Goal: Task Accomplishment & Management: Manage account settings

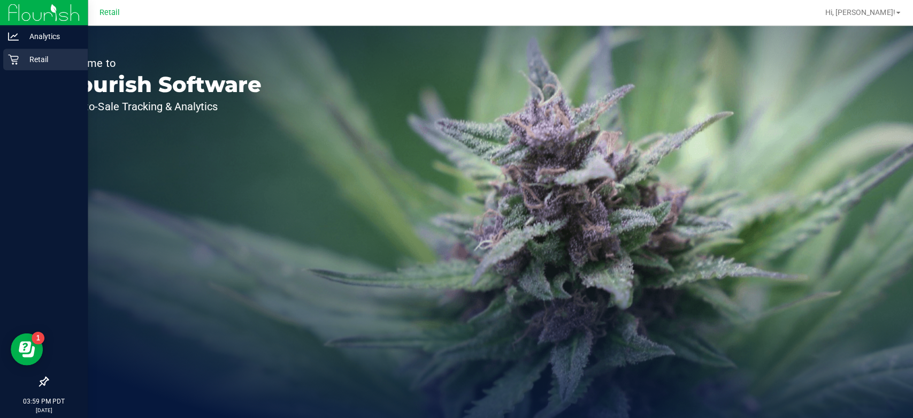
click at [17, 67] on div "Retail" at bounding box center [45, 59] width 85 height 21
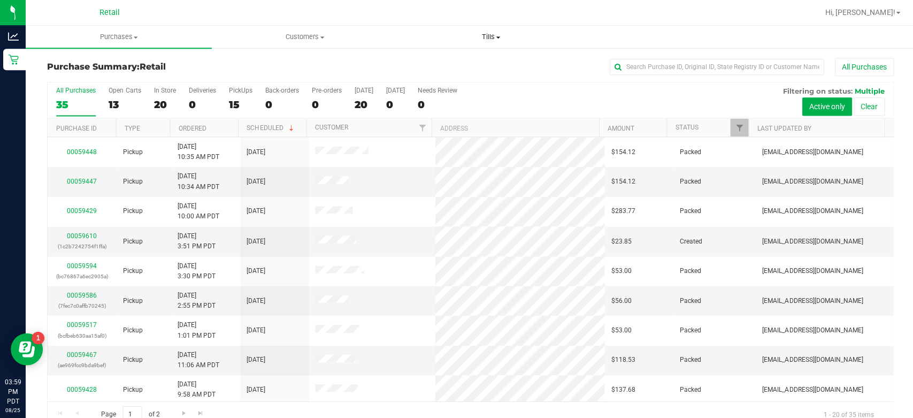
click at [493, 33] on span "Tills" at bounding box center [490, 37] width 185 height 10
click at [450, 60] on span "Manage tills" at bounding box center [433, 64] width 72 height 9
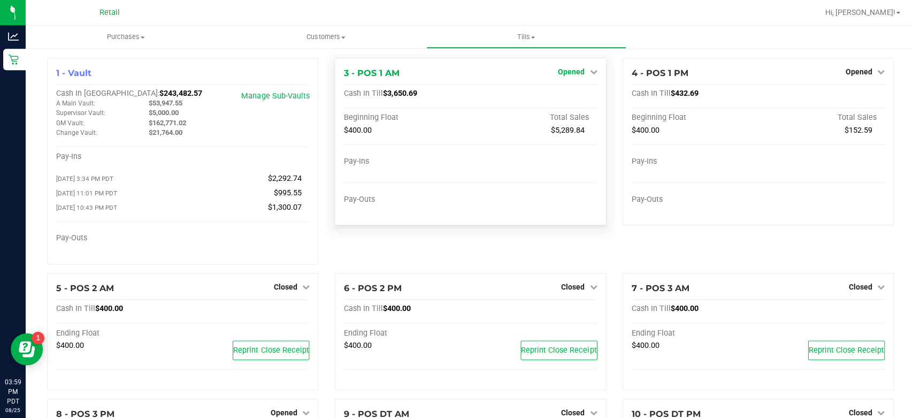
click at [578, 71] on link "Opened" at bounding box center [576, 71] width 39 height 9
click at [558, 97] on link "Close Till" at bounding box center [571, 94] width 29 height 9
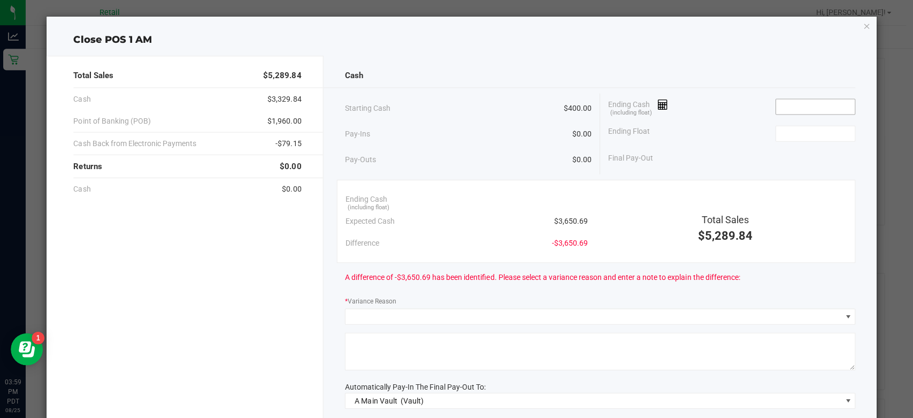
click at [796, 108] on input at bounding box center [813, 106] width 79 height 15
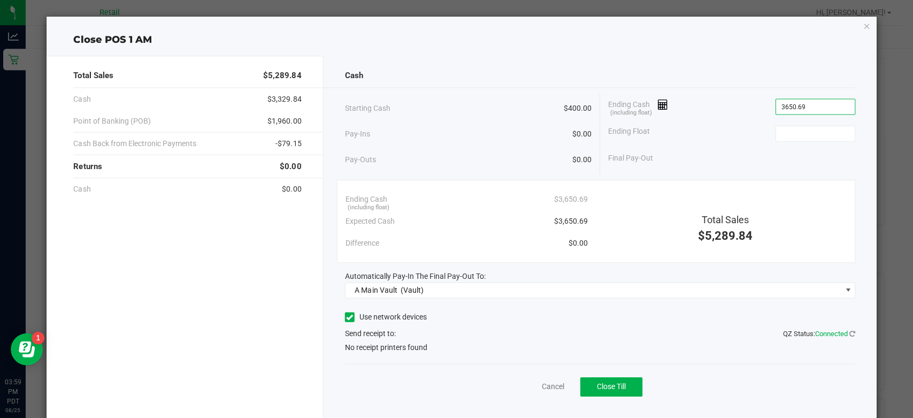
click at [346, 316] on icon at bounding box center [349, 316] width 7 height 0
click at [0, 0] on input "Use network devices" at bounding box center [0, 0] width 0 height 0
type input "$3,650.69"
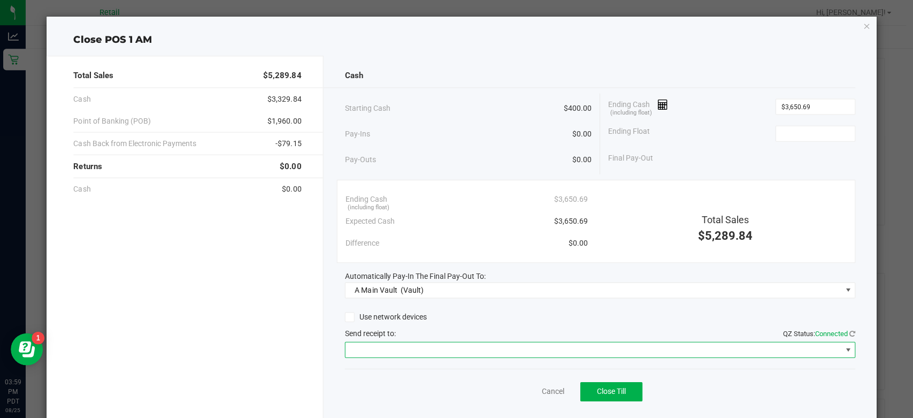
click at [842, 346] on span at bounding box center [846, 349] width 9 height 9
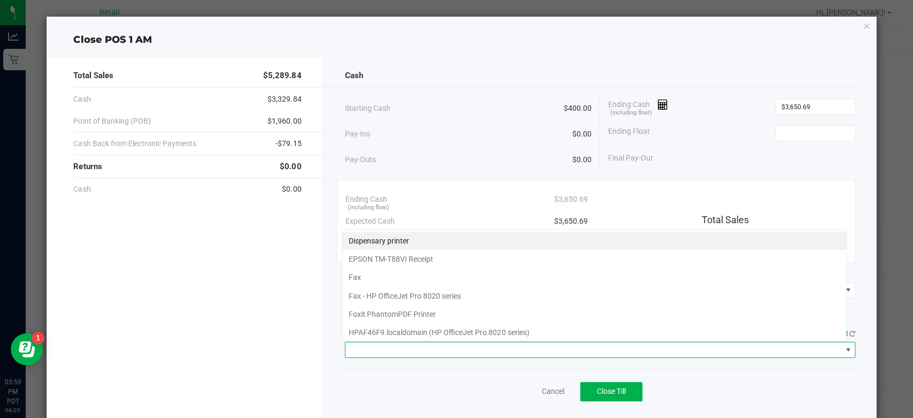
scroll to position [16, 504]
click at [425, 261] on Receipt "EPSON TM-T88VI Receipt" at bounding box center [592, 258] width 503 height 18
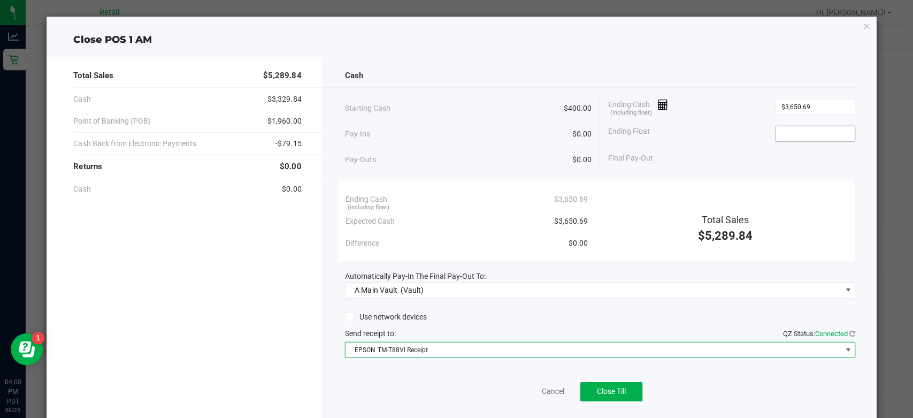
click at [819, 135] on input at bounding box center [813, 133] width 79 height 15
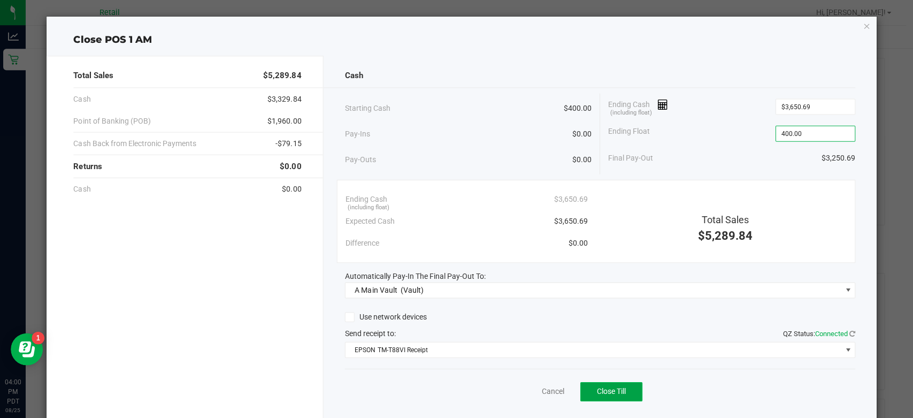
click at [603, 392] on span "Close Till" at bounding box center [610, 390] width 29 height 9
type input "$400.00"
click at [861, 28] on icon "button" at bounding box center [864, 25] width 7 height 13
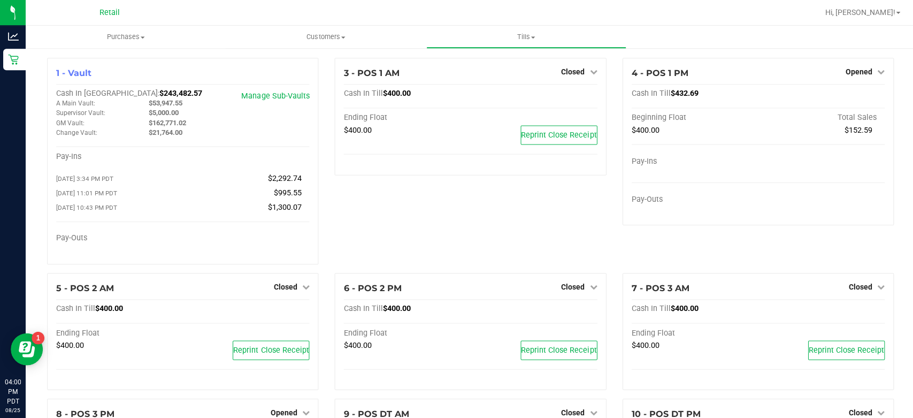
click at [886, 16] on span "Hi, [PERSON_NAME]!" at bounding box center [859, 12] width 70 height 9
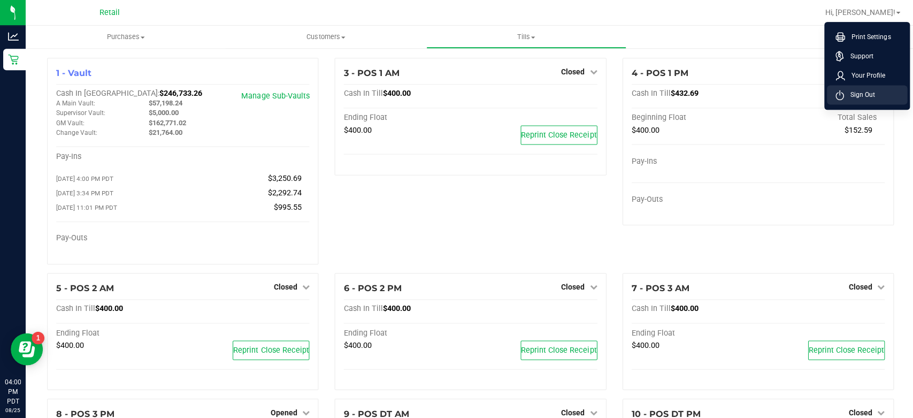
click at [860, 94] on span "Sign Out" at bounding box center [857, 94] width 31 height 11
